Goal: Task Accomplishment & Management: Use online tool/utility

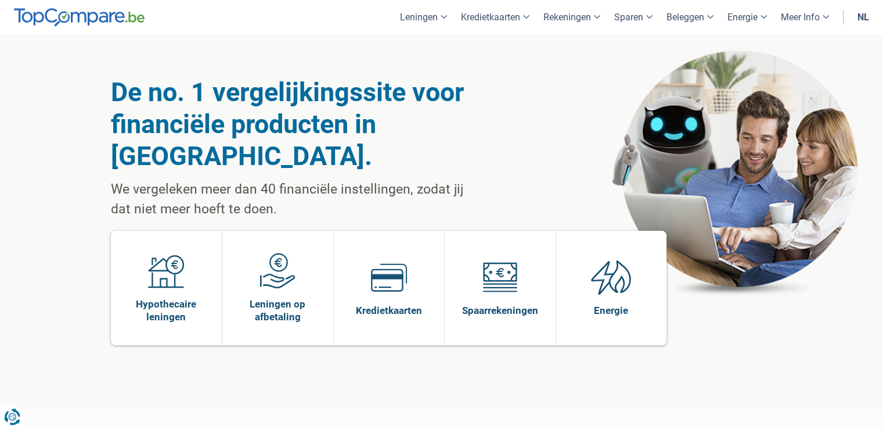
click at [859, 19] on link "nl" at bounding box center [864, 17] width 26 height 34
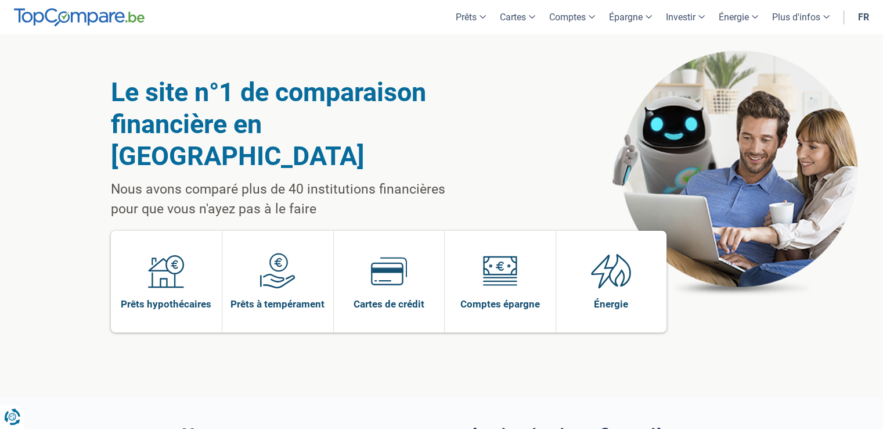
click at [860, 15] on link "fr" at bounding box center [863, 17] width 25 height 34
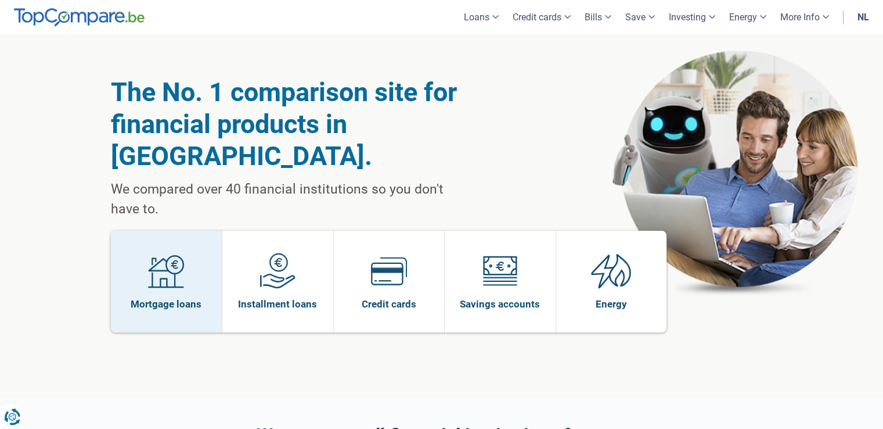
click at [149, 258] on span at bounding box center [166, 275] width 36 height 45
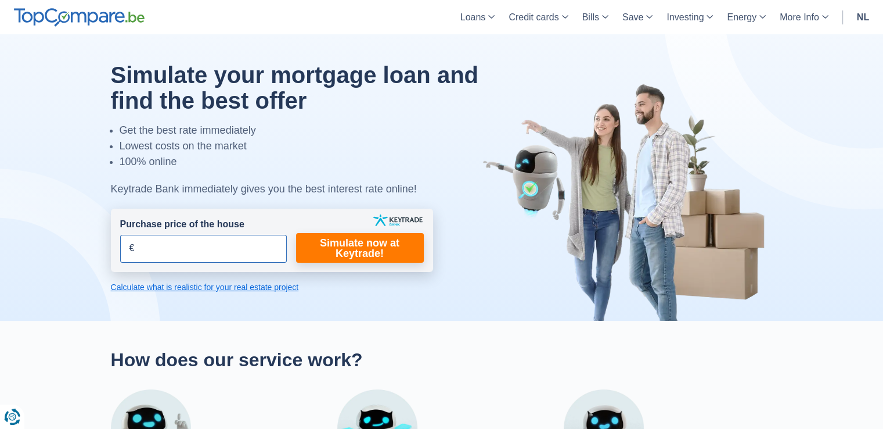
click at [171, 251] on input "Purchase price of the house" at bounding box center [203, 249] width 167 height 28
type input "352.500"
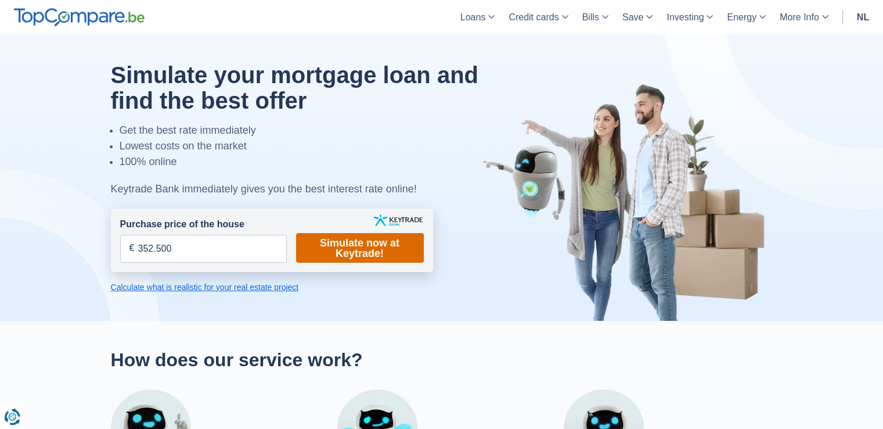
click at [343, 244] on font "Simulate now at Keytrade!" at bounding box center [360, 248] width 80 height 22
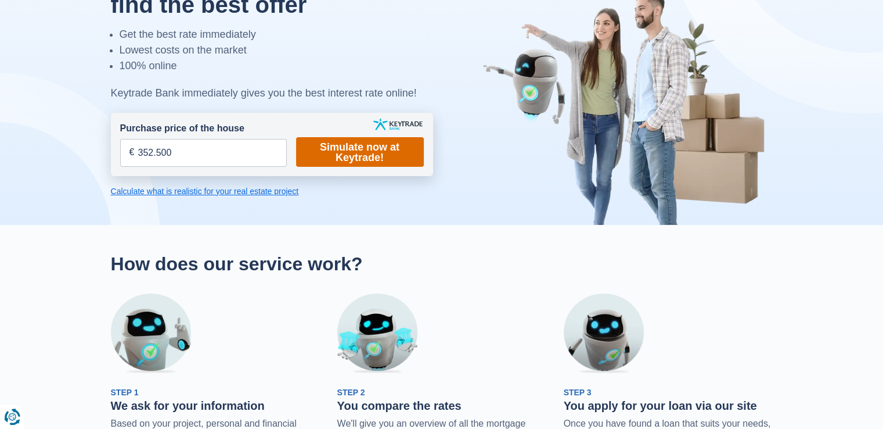
scroll to position [116, 0]
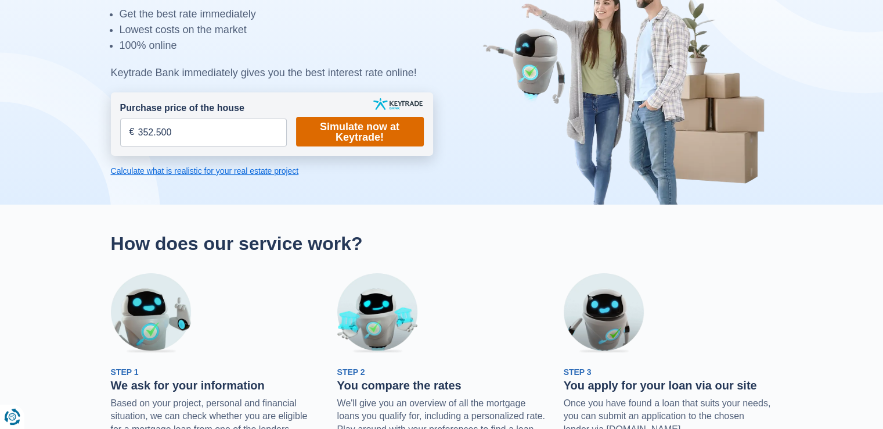
click at [374, 128] on font "Simulate now at Keytrade!" at bounding box center [360, 132] width 80 height 22
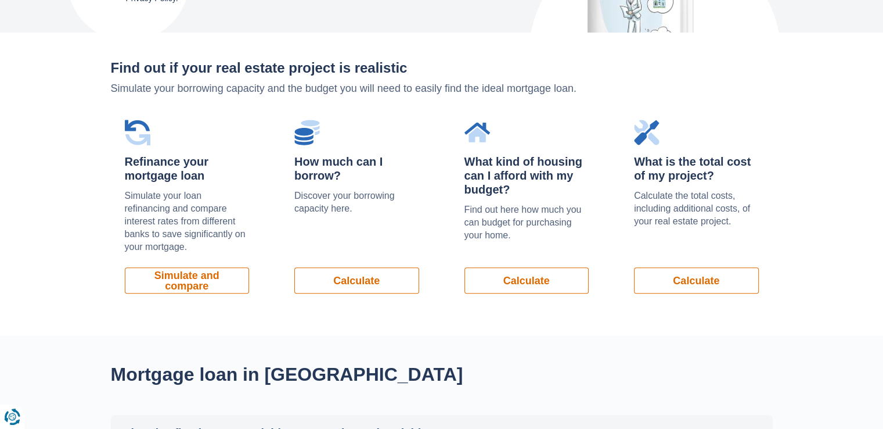
scroll to position [523, 0]
